Goal: Navigation & Orientation: Go to known website

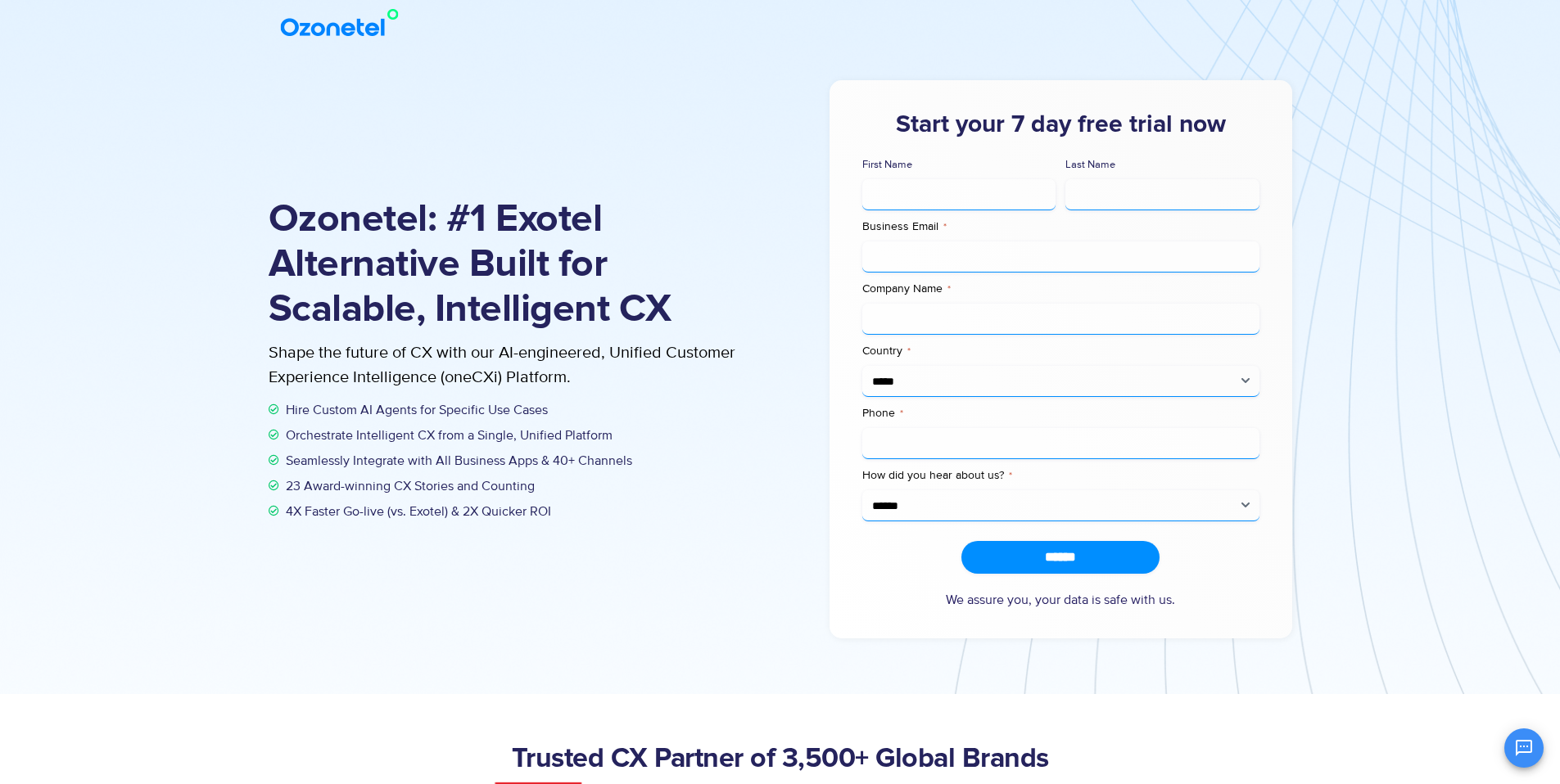
click at [324, 32] on img at bounding box center [344, 23] width 133 height 30
click at [336, 24] on img at bounding box center [344, 23] width 133 height 30
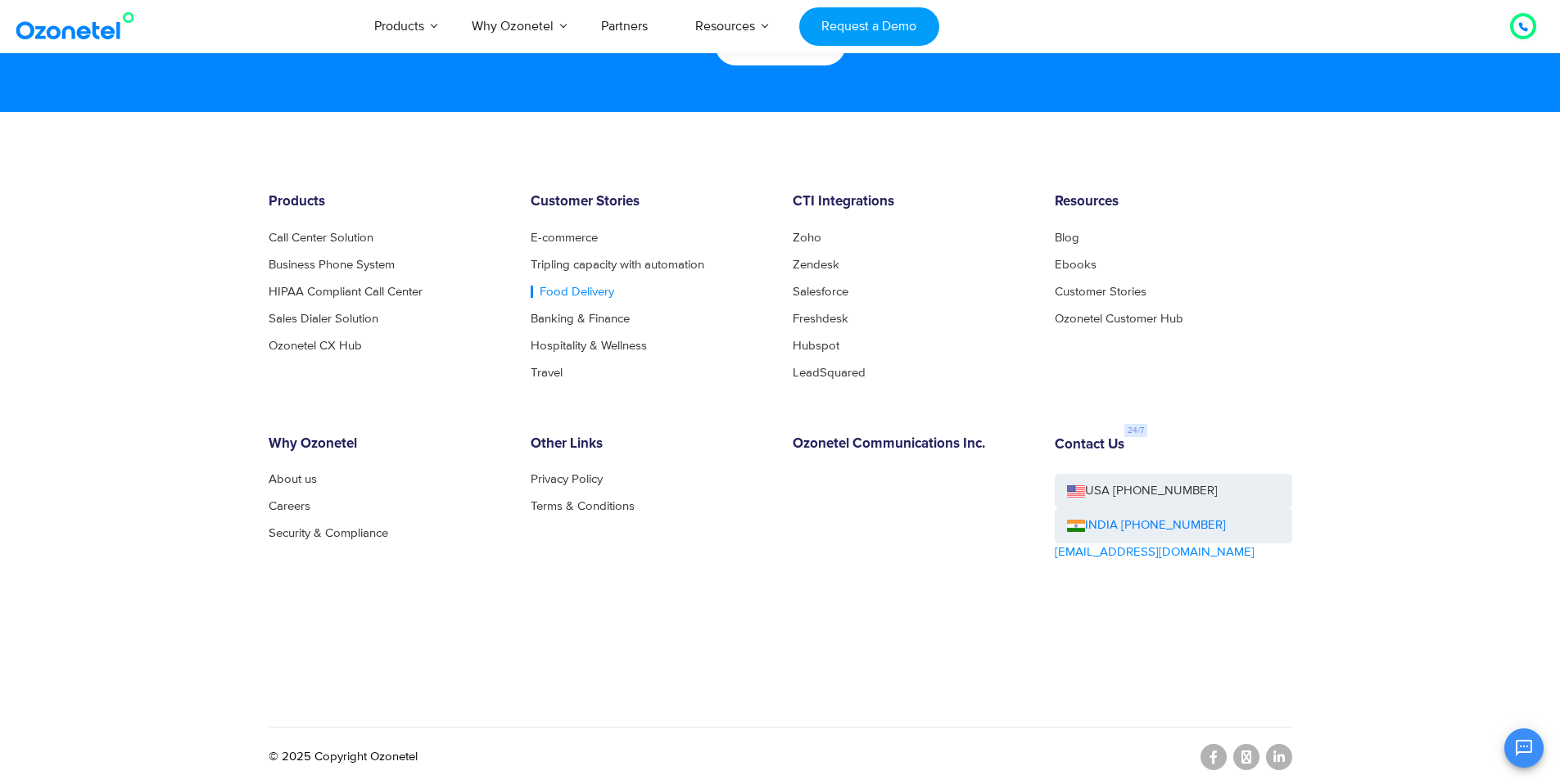
scroll to position [8842, 0]
